Goal: Information Seeking & Learning: Learn about a topic

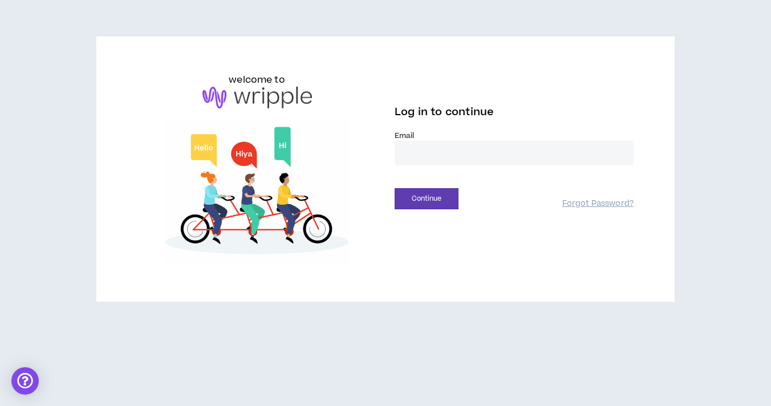
click at [422, 145] on input "email" at bounding box center [514, 153] width 239 height 25
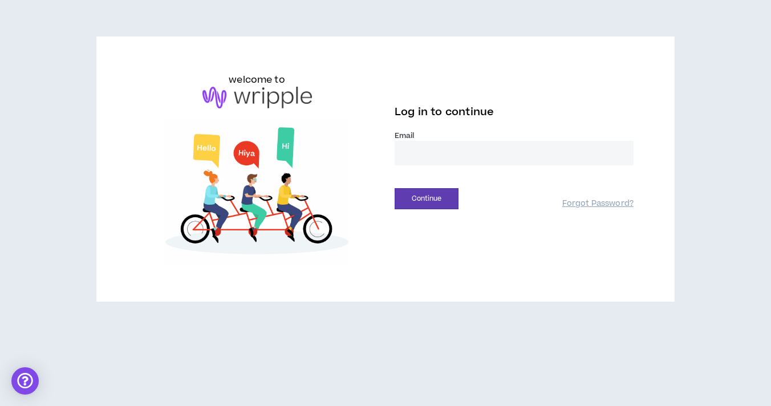
type input "**********"
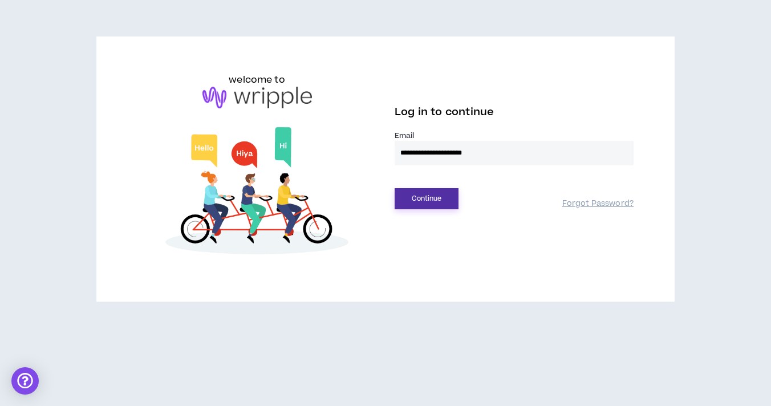
click at [431, 188] on button "Continue" at bounding box center [427, 198] width 64 height 21
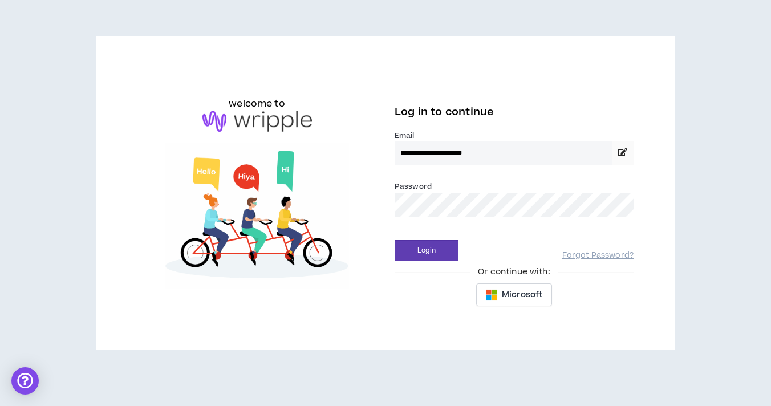
click at [444, 239] on div "Login Forgot Password?" at bounding box center [514, 246] width 239 height 29
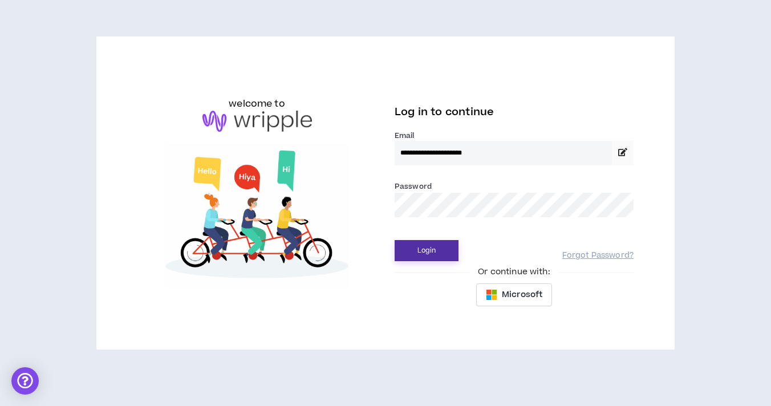
click at [444, 246] on button "Login" at bounding box center [427, 250] width 64 height 21
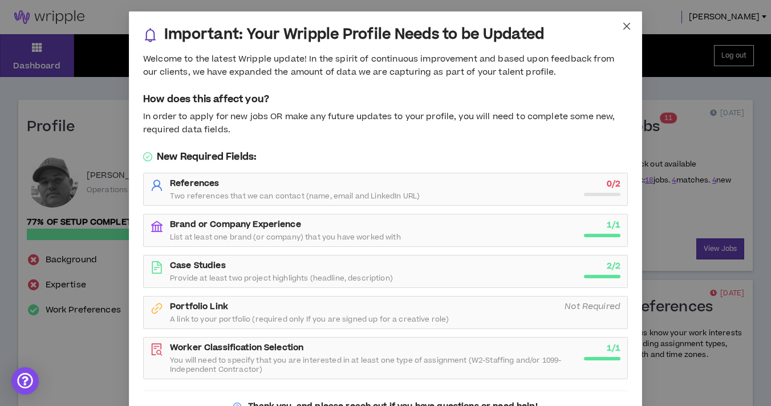
click at [630, 31] on span "Close" at bounding box center [627, 26] width 31 height 31
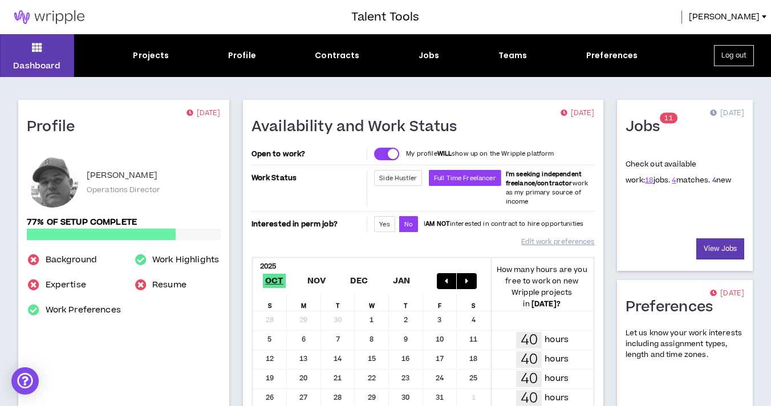
click at [712, 182] on link "4" at bounding box center [714, 180] width 4 height 10
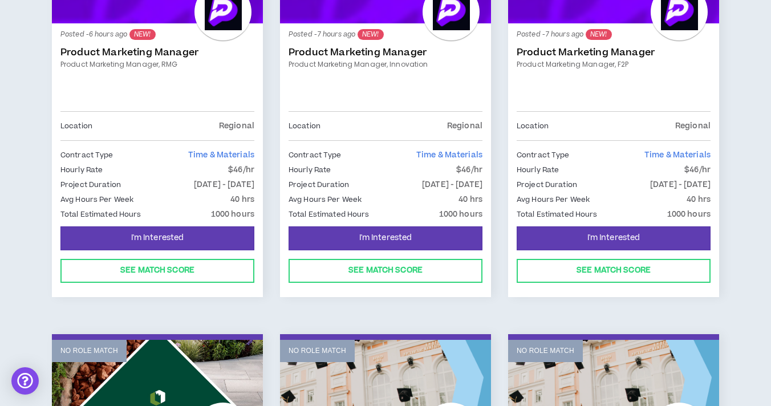
scroll to position [751, 0]
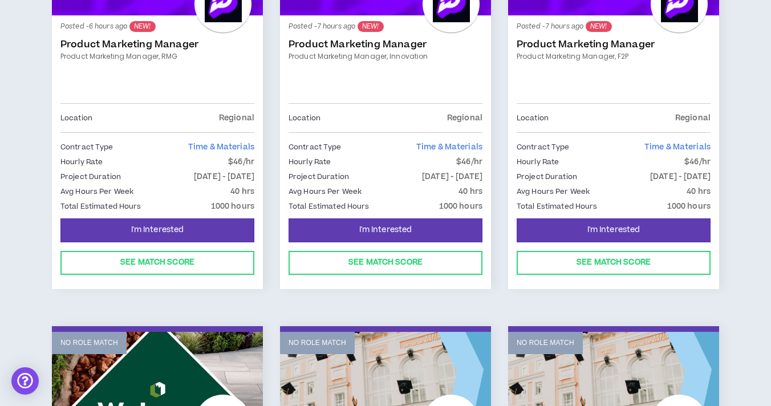
click at [573, 44] on link "Product Marketing Manager" at bounding box center [614, 44] width 194 height 11
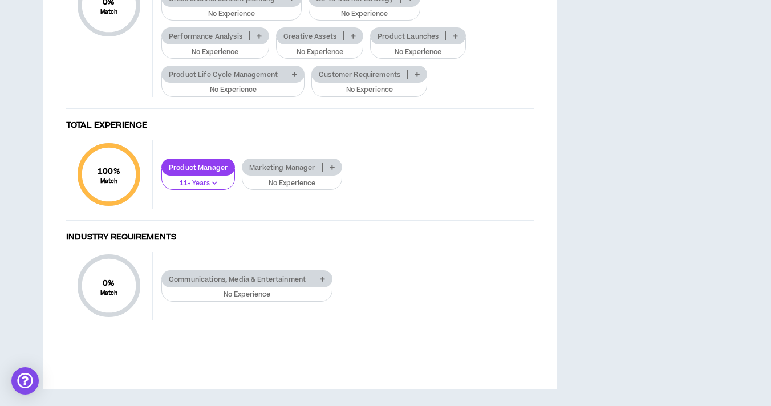
scroll to position [1005, 0]
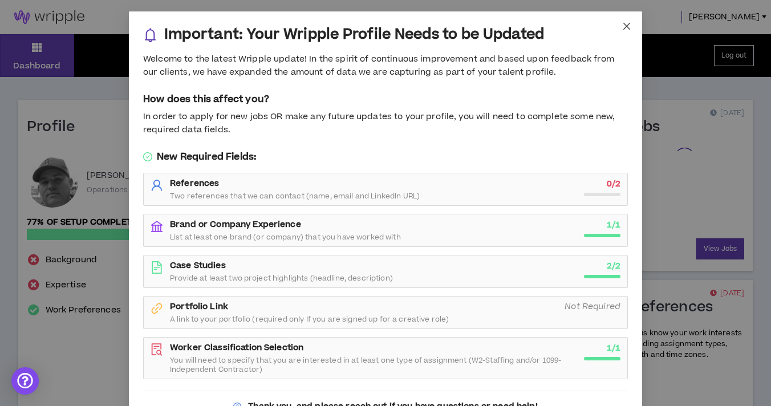
click at [621, 30] on span "Close" at bounding box center [627, 26] width 31 height 31
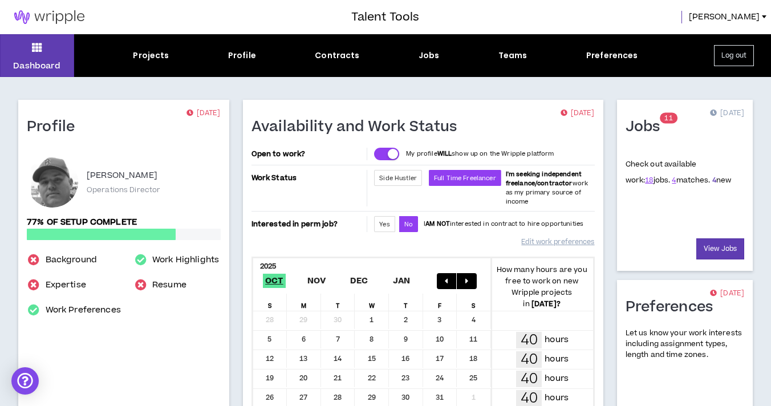
click at [712, 178] on link "4" at bounding box center [714, 180] width 4 height 10
click at [672, 180] on link "4" at bounding box center [674, 180] width 4 height 10
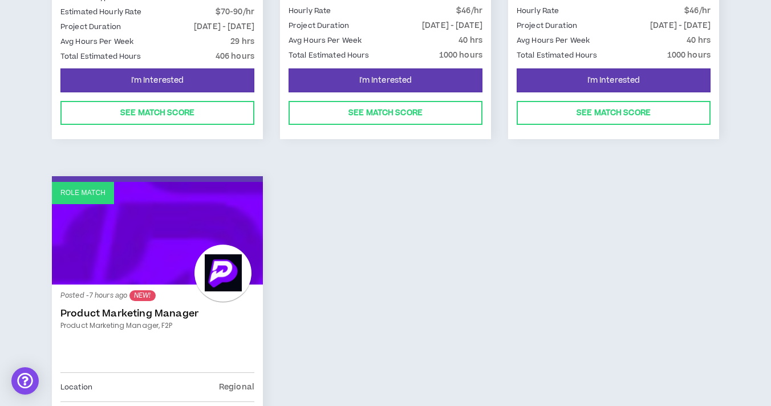
scroll to position [416, 0]
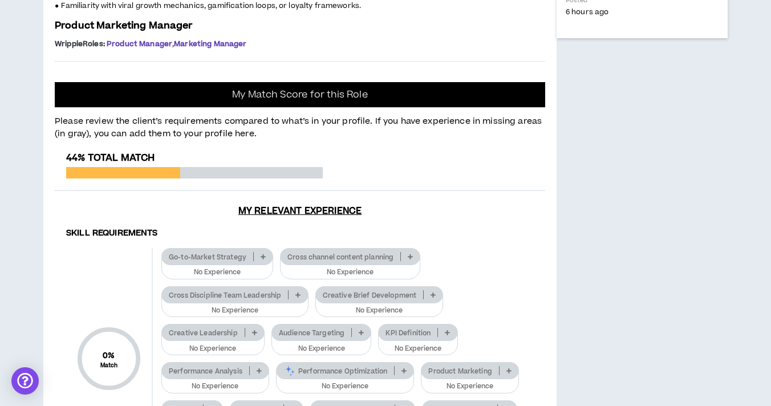
scroll to position [608, 0]
